Goal: Information Seeking & Learning: Learn about a topic

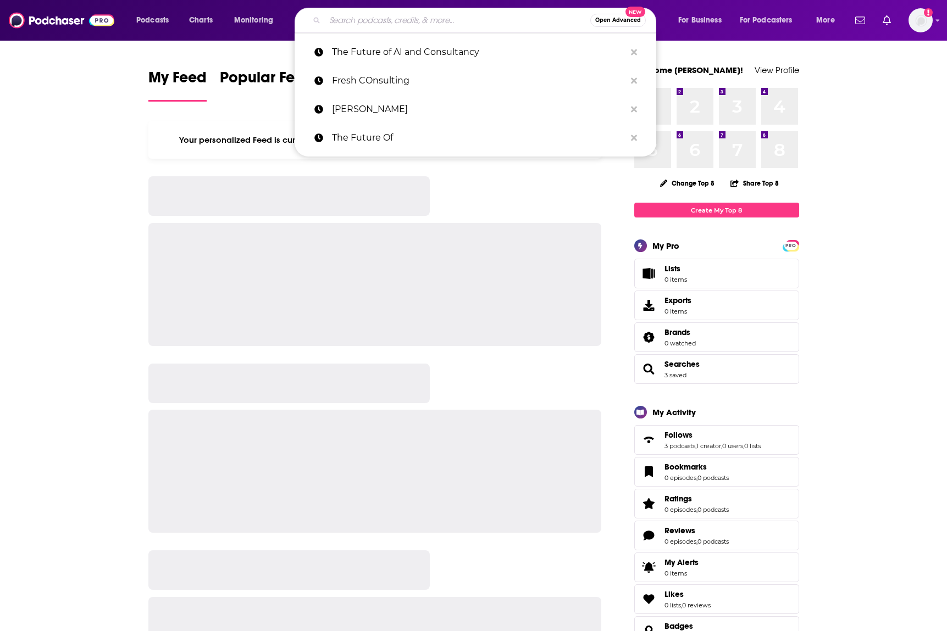
click at [343, 19] on input "Search podcasts, credits, & more..." at bounding box center [457, 21] width 265 height 18
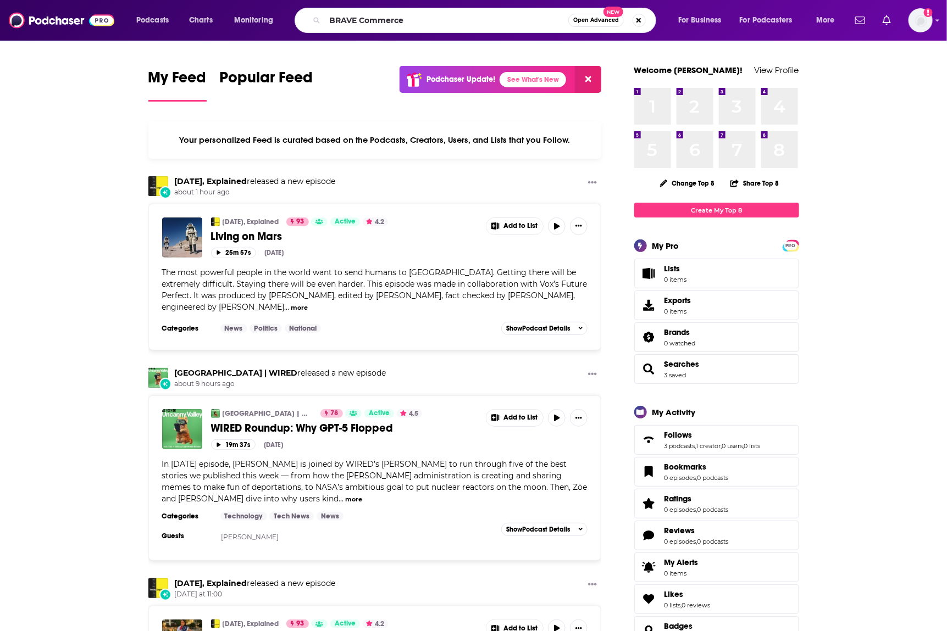
type input "BRAVE Commerce"
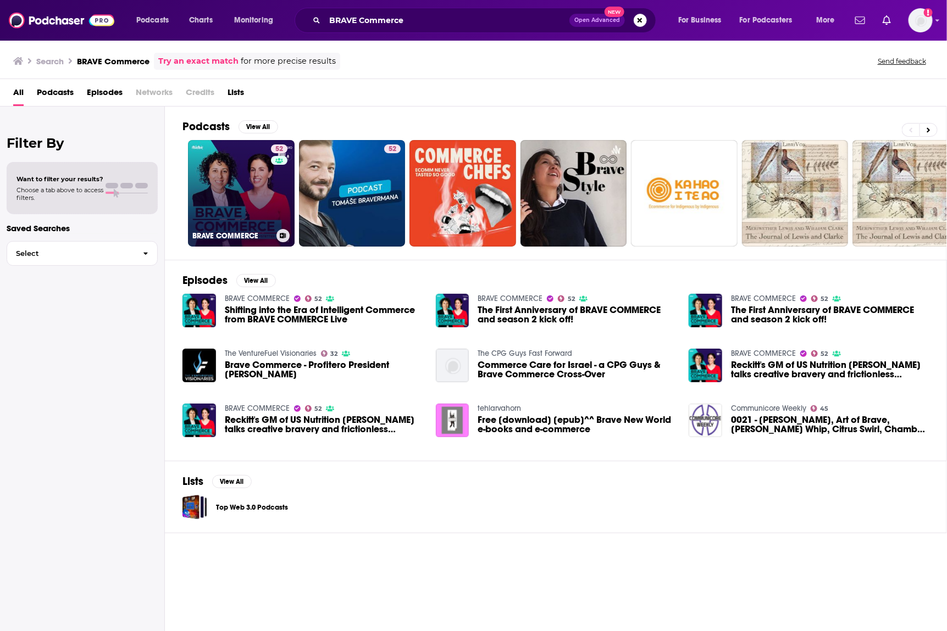
click at [249, 183] on link "52 BRAVE COMMERCE" at bounding box center [241, 193] width 107 height 107
